Goal: Understand process/instructions: Learn how to perform a task or action

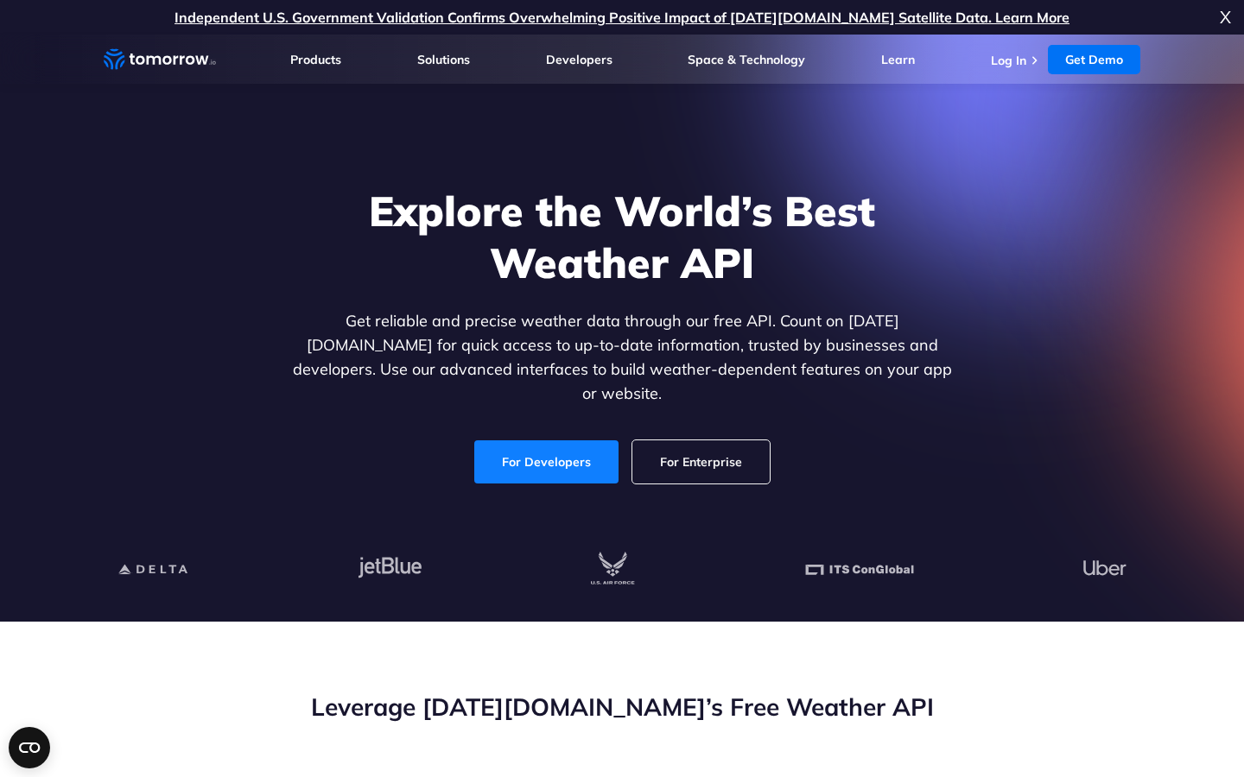
click at [539, 440] on link "For Developers" at bounding box center [546, 461] width 144 height 43
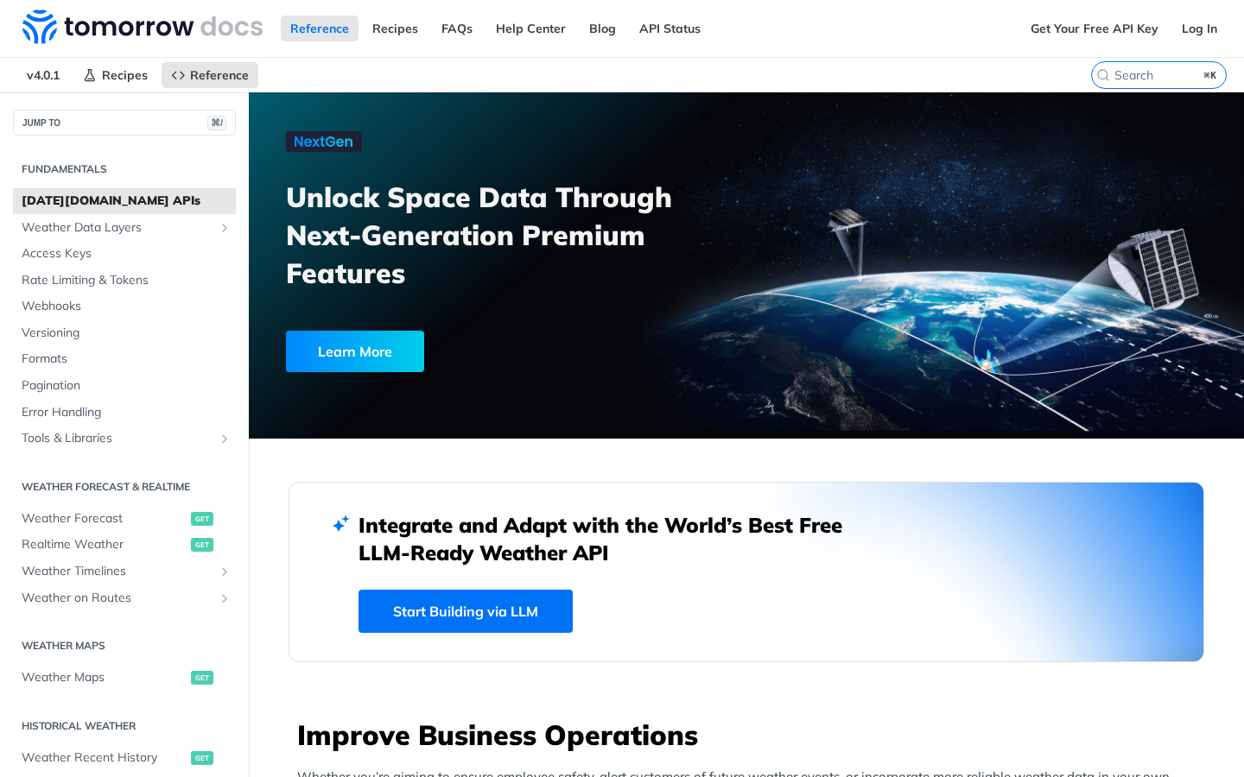
click at [467, 617] on link "Start Building via LLM" at bounding box center [465, 611] width 214 height 43
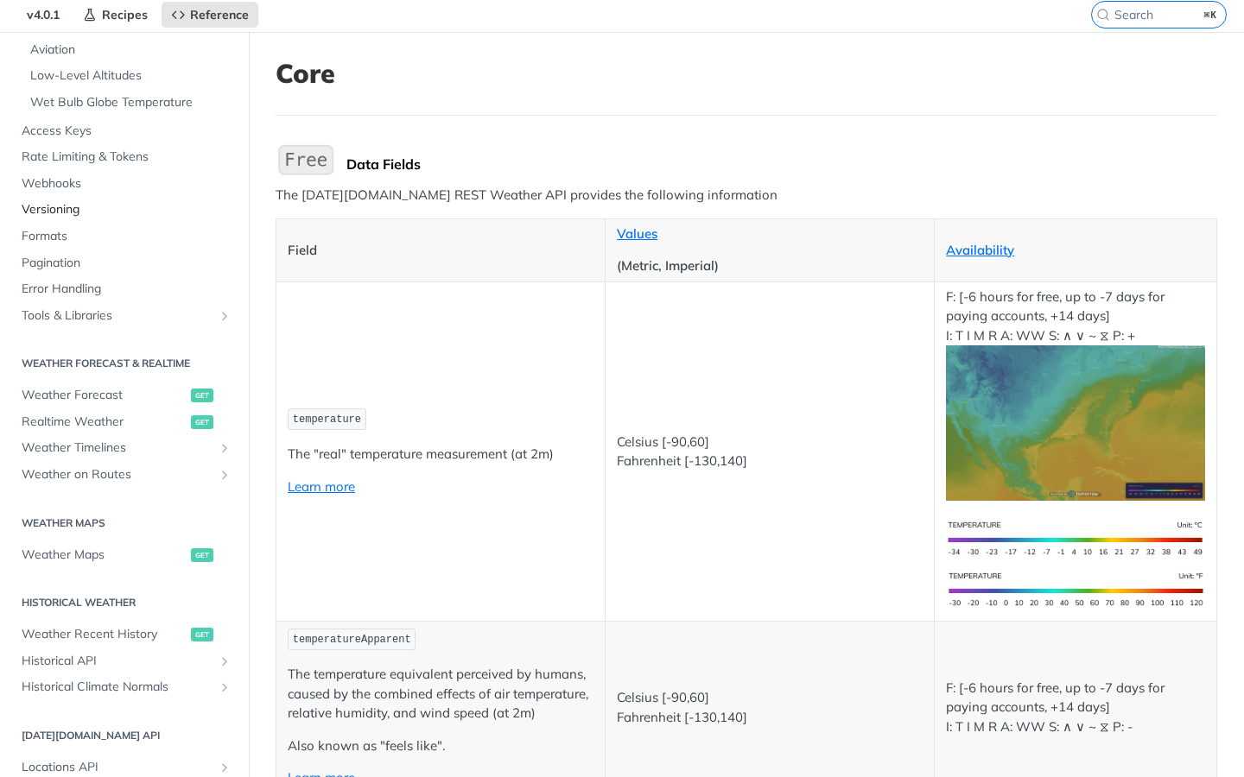
scroll to position [482, 0]
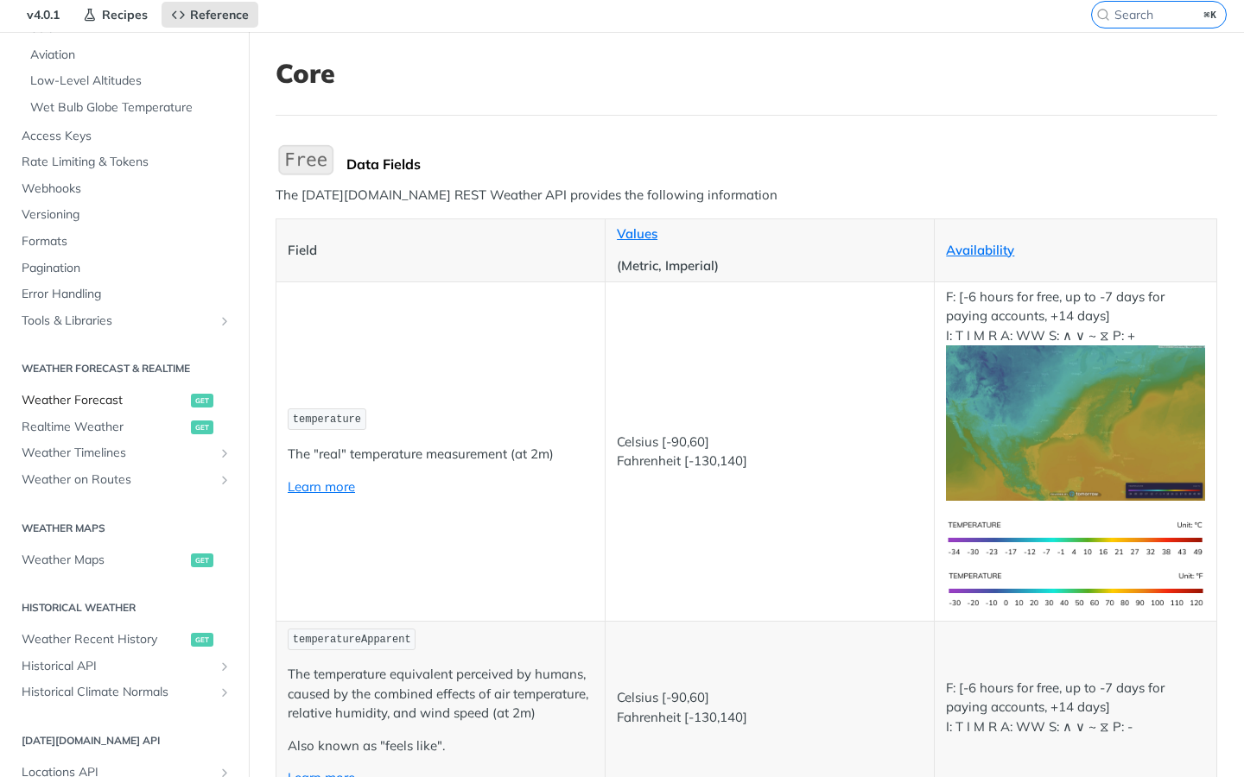
click at [132, 397] on span "Weather Forecast" at bounding box center [104, 400] width 165 height 17
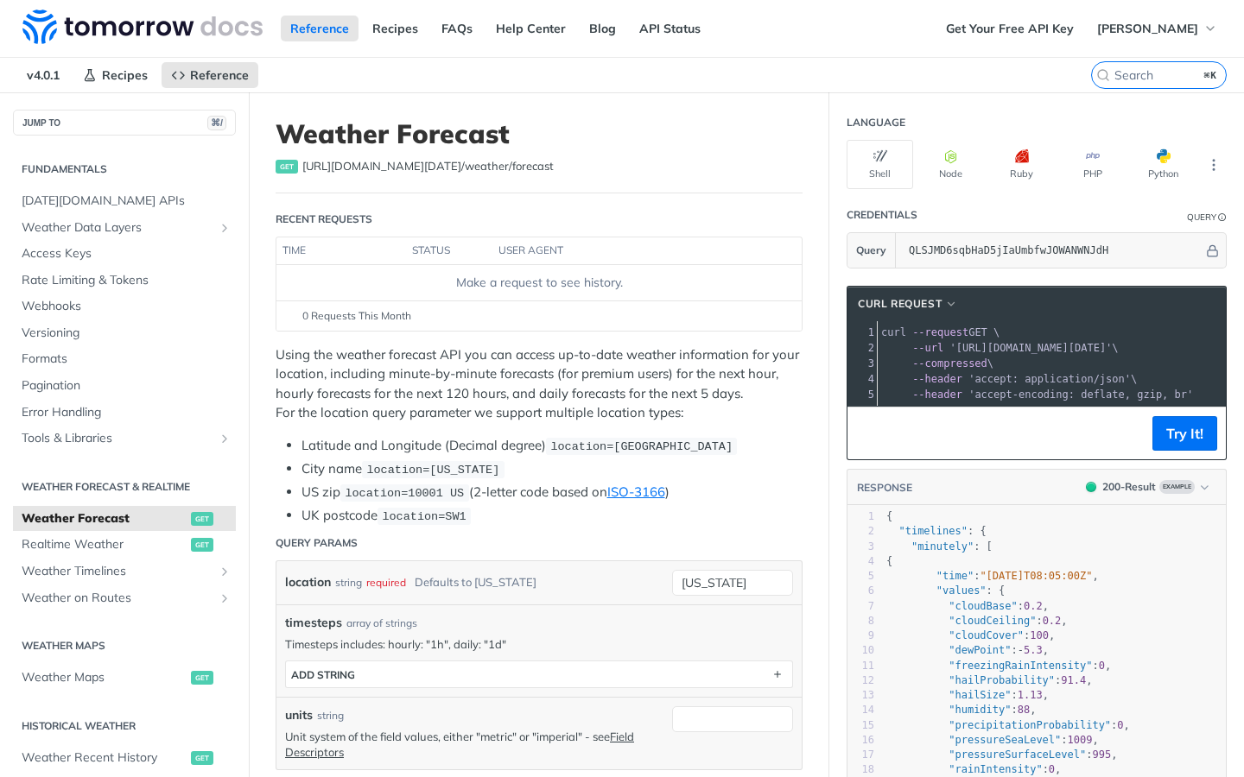
click at [403, 169] on span "[URL][DOMAIN_NAME][DATE] /weather/forecast" at bounding box center [427, 166] width 251 height 17
click at [1173, 428] on button "Try It!" at bounding box center [1184, 433] width 65 height 35
